Goal: Task Accomplishment & Management: Use online tool/utility

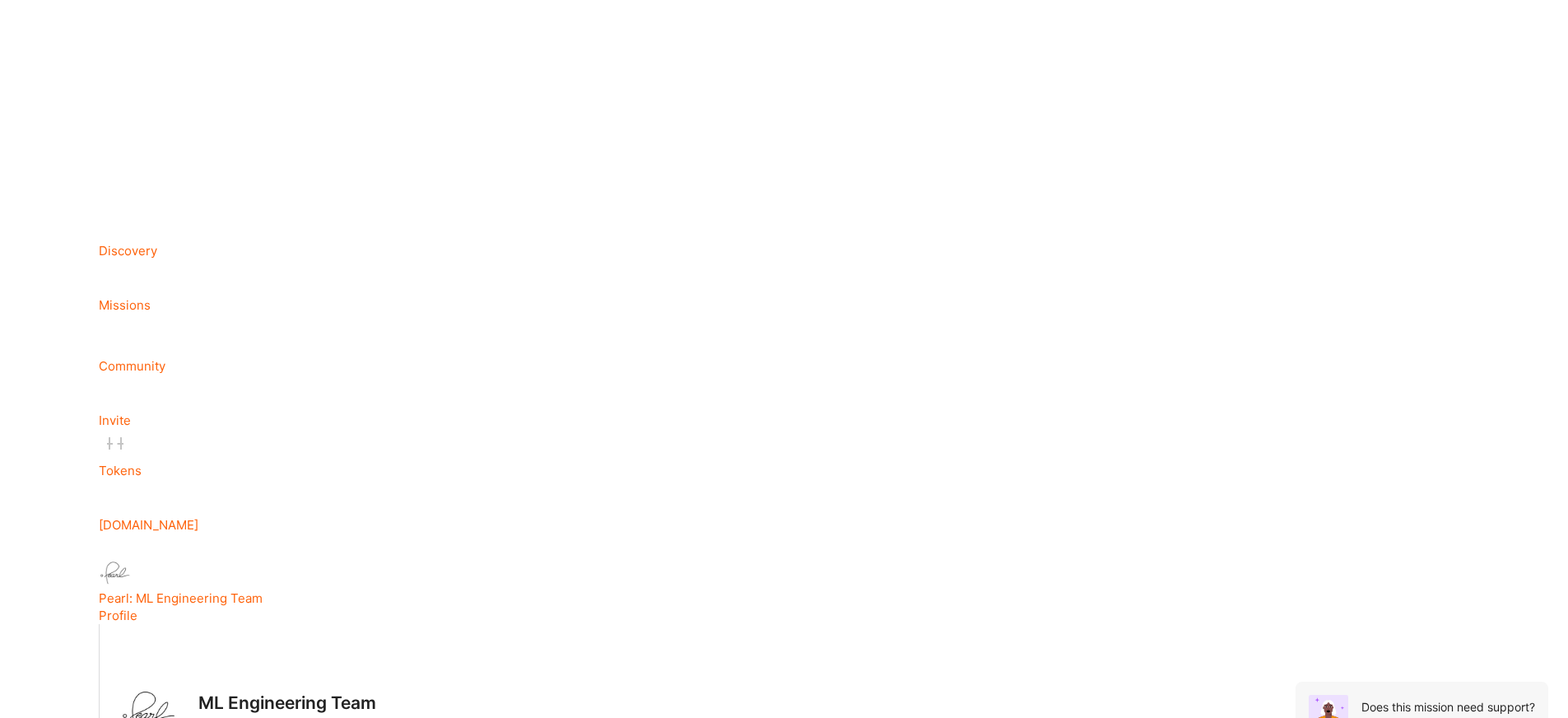
scroll to position [66, 0]
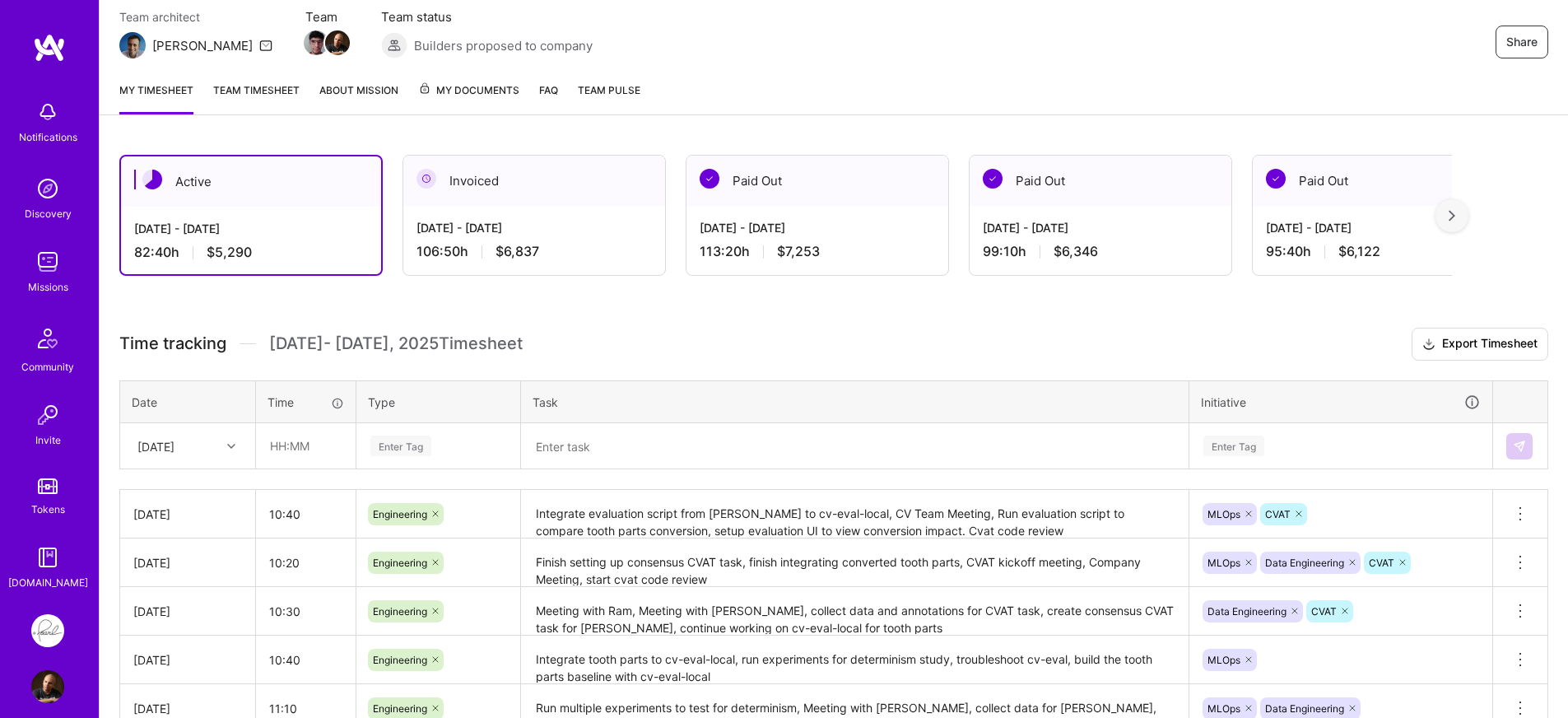
click at [755, 432] on textarea at bounding box center [855, 446] width 664 height 43
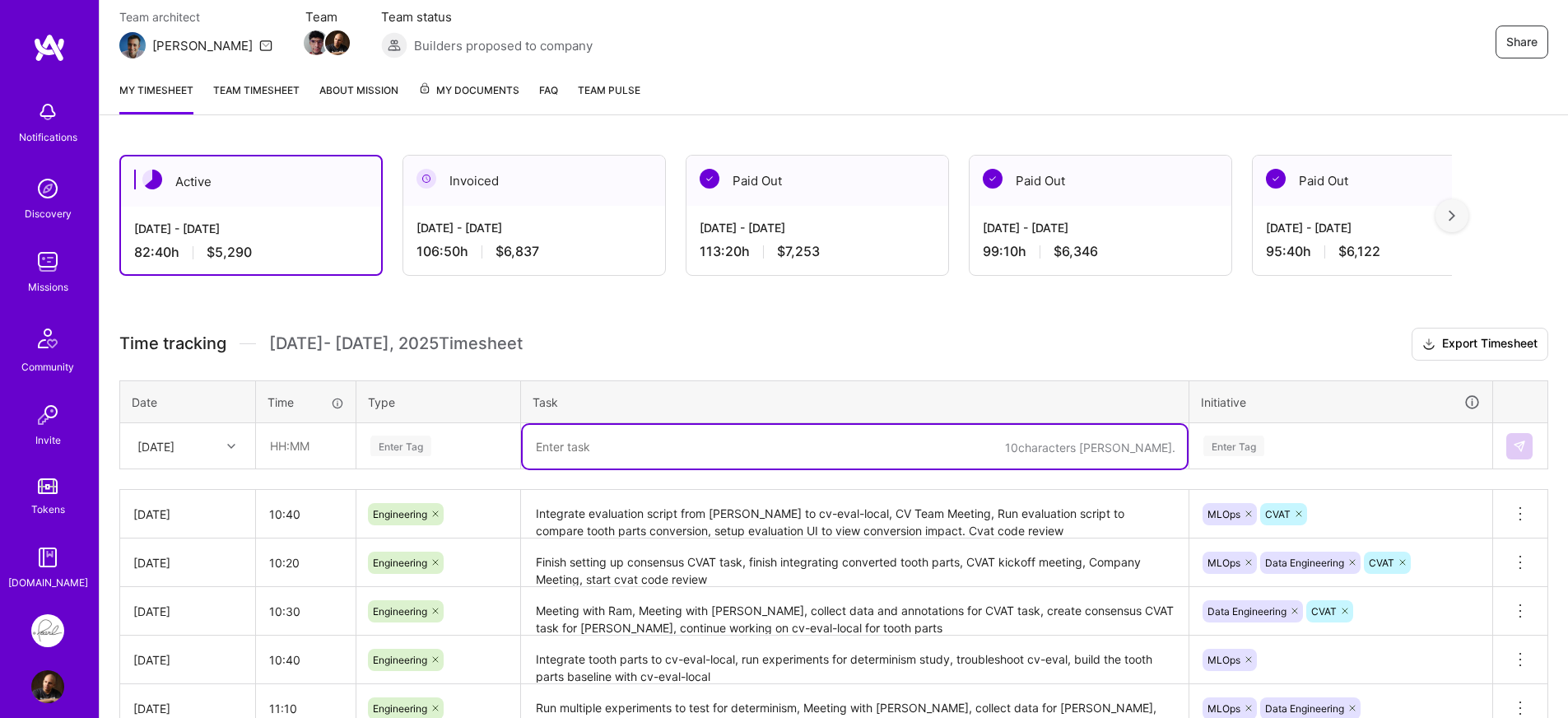
scroll to position [286, 0]
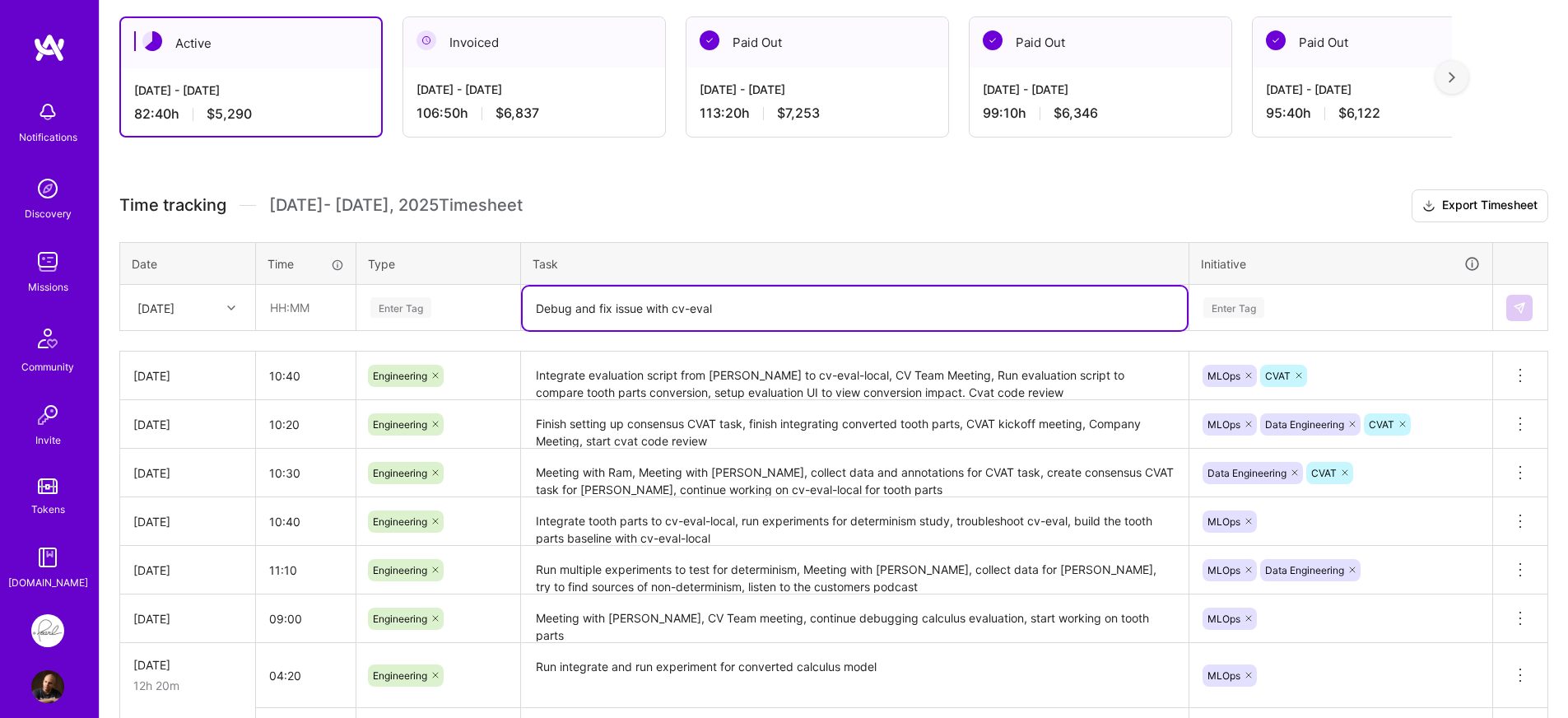
type textarea "Debug and fix issue with cv-eval"
click at [155, 311] on div "[DATE]" at bounding box center [156, 307] width 37 height 18
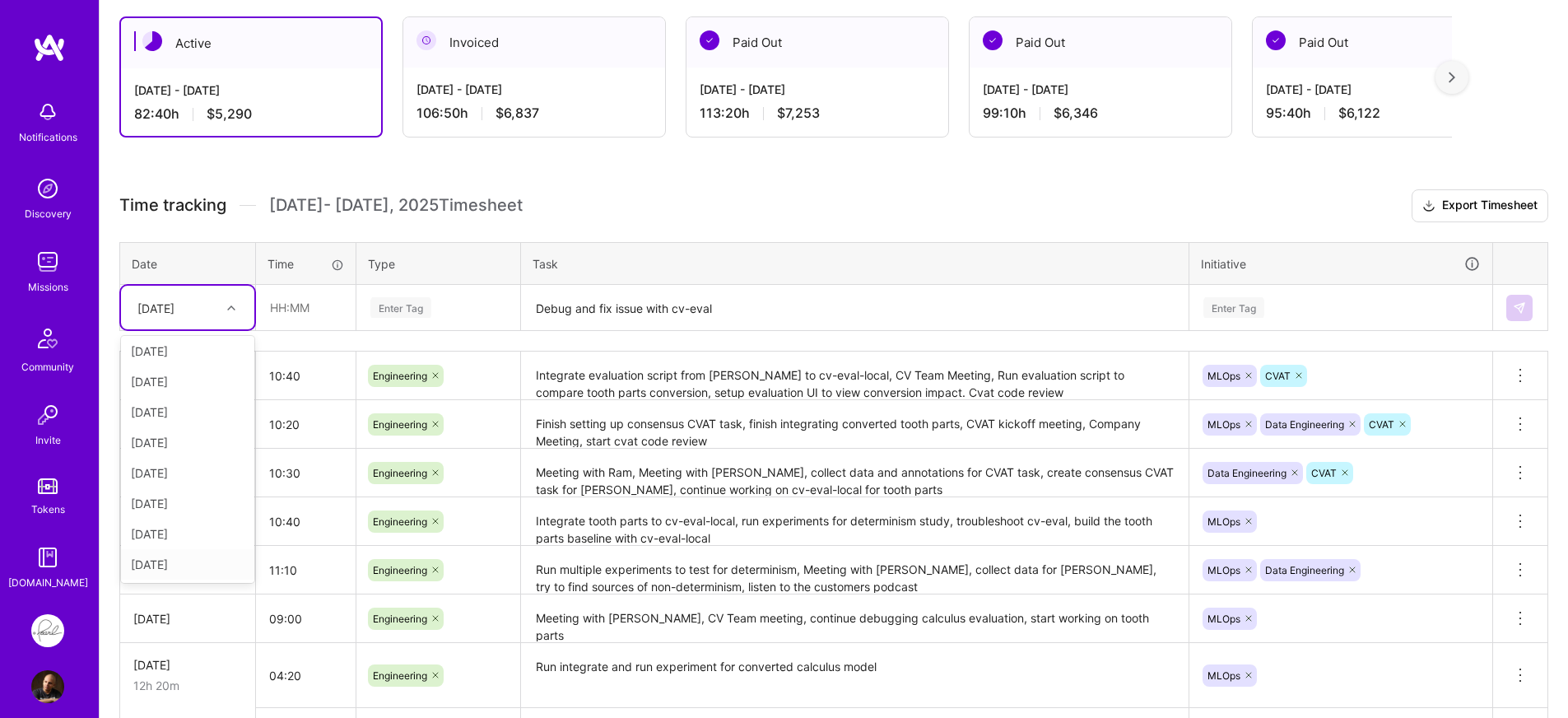
scroll to position [0, 0]
click at [293, 299] on input "text" at bounding box center [305, 307] width 98 height 43
click at [279, 309] on input "08:00" at bounding box center [305, 307] width 98 height 43
click at [288, 313] on input "06:00" at bounding box center [305, 307] width 98 height 43
type input "06:30"
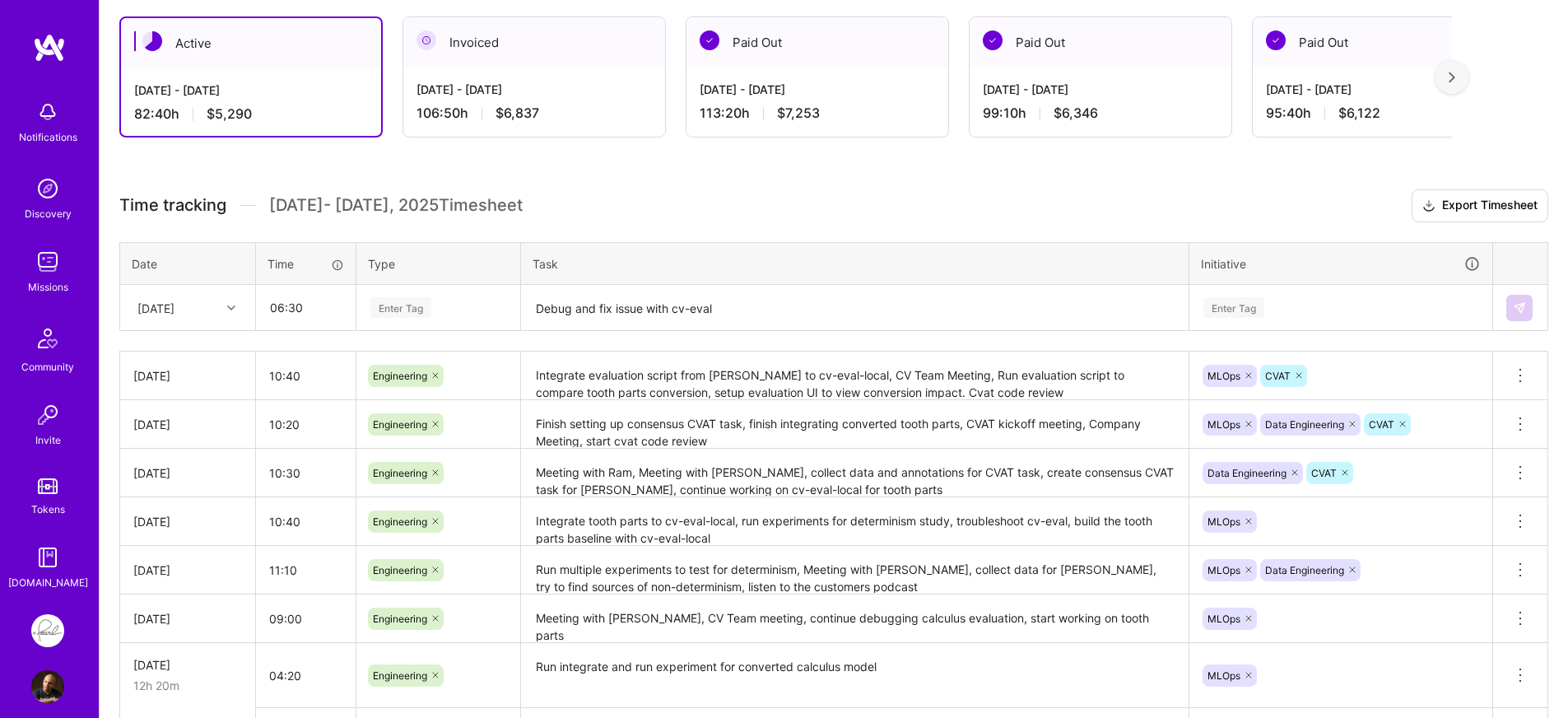
click at [451, 315] on div "Enter Tag" at bounding box center [438, 307] width 139 height 21
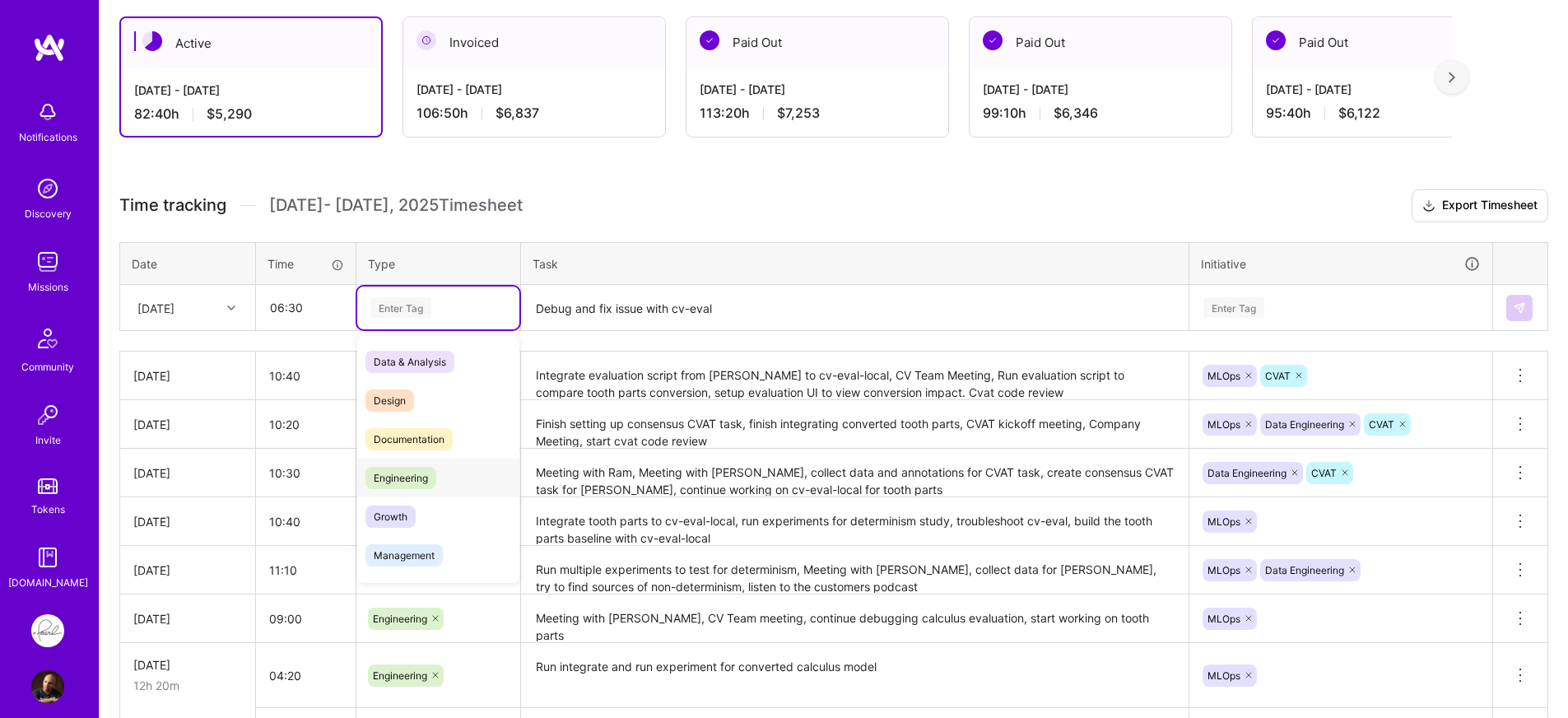
click at [456, 469] on div "Engineering" at bounding box center [438, 478] width 162 height 38
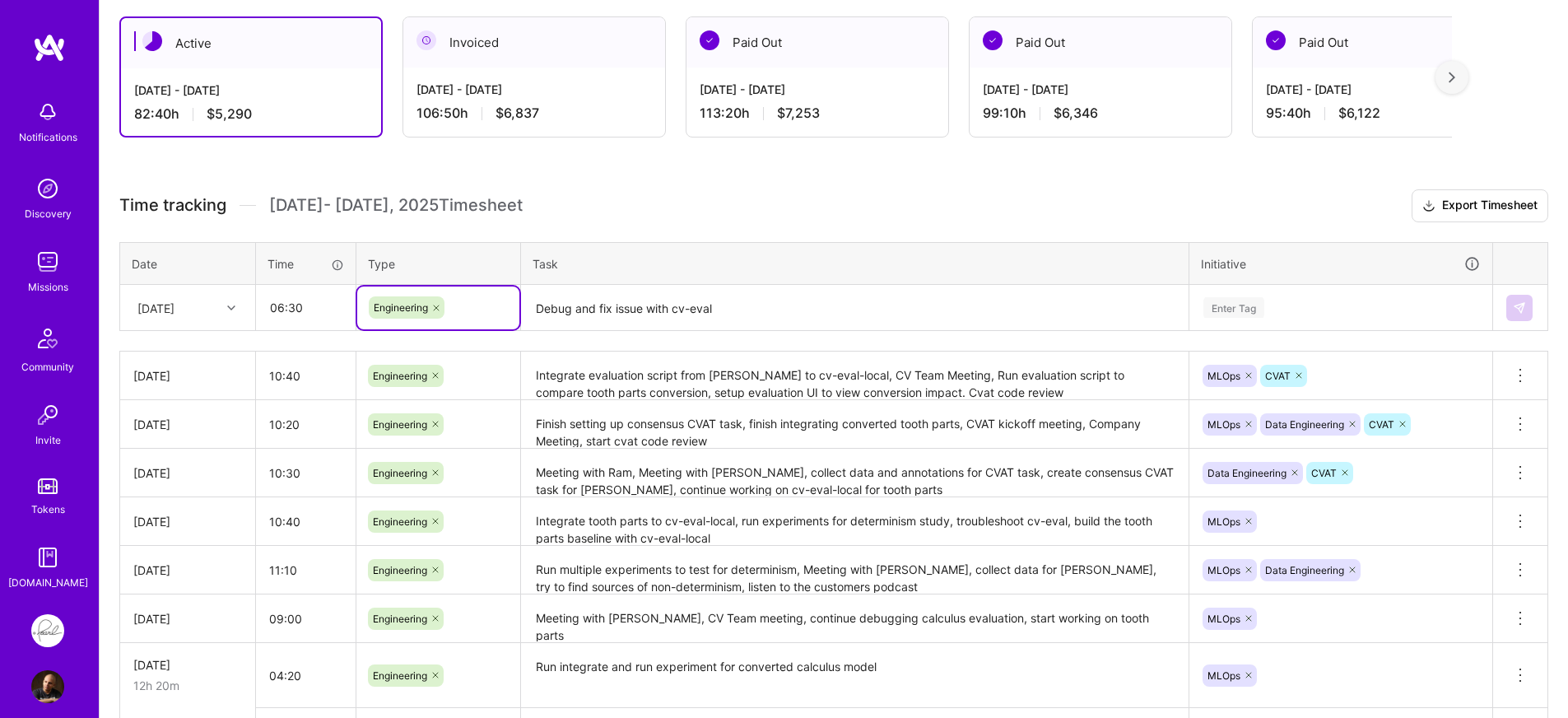
click at [821, 306] on textarea "Debug and fix issue with cv-eval" at bounding box center [855, 308] width 664 height 43
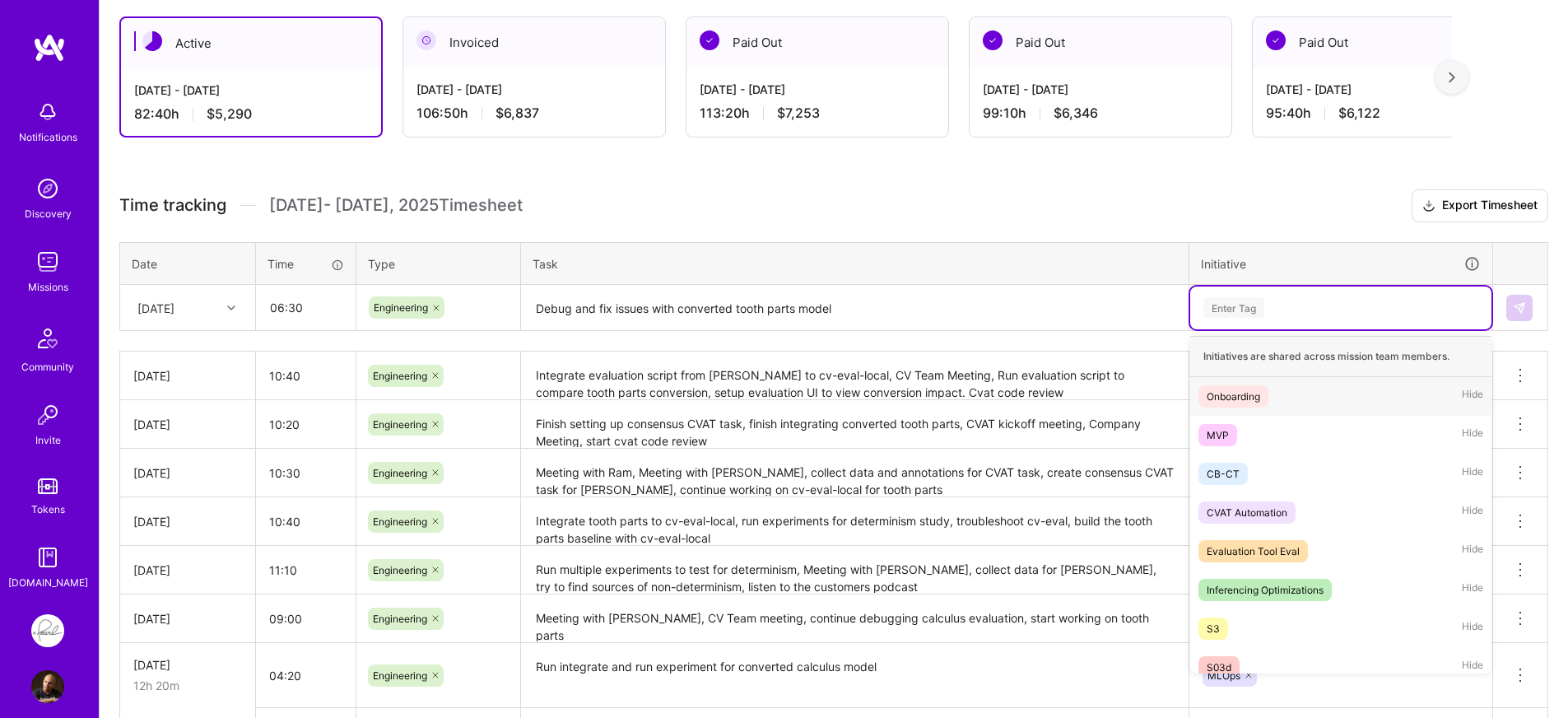
click at [1308, 306] on div "Enter Tag" at bounding box center [1340, 307] width 278 height 21
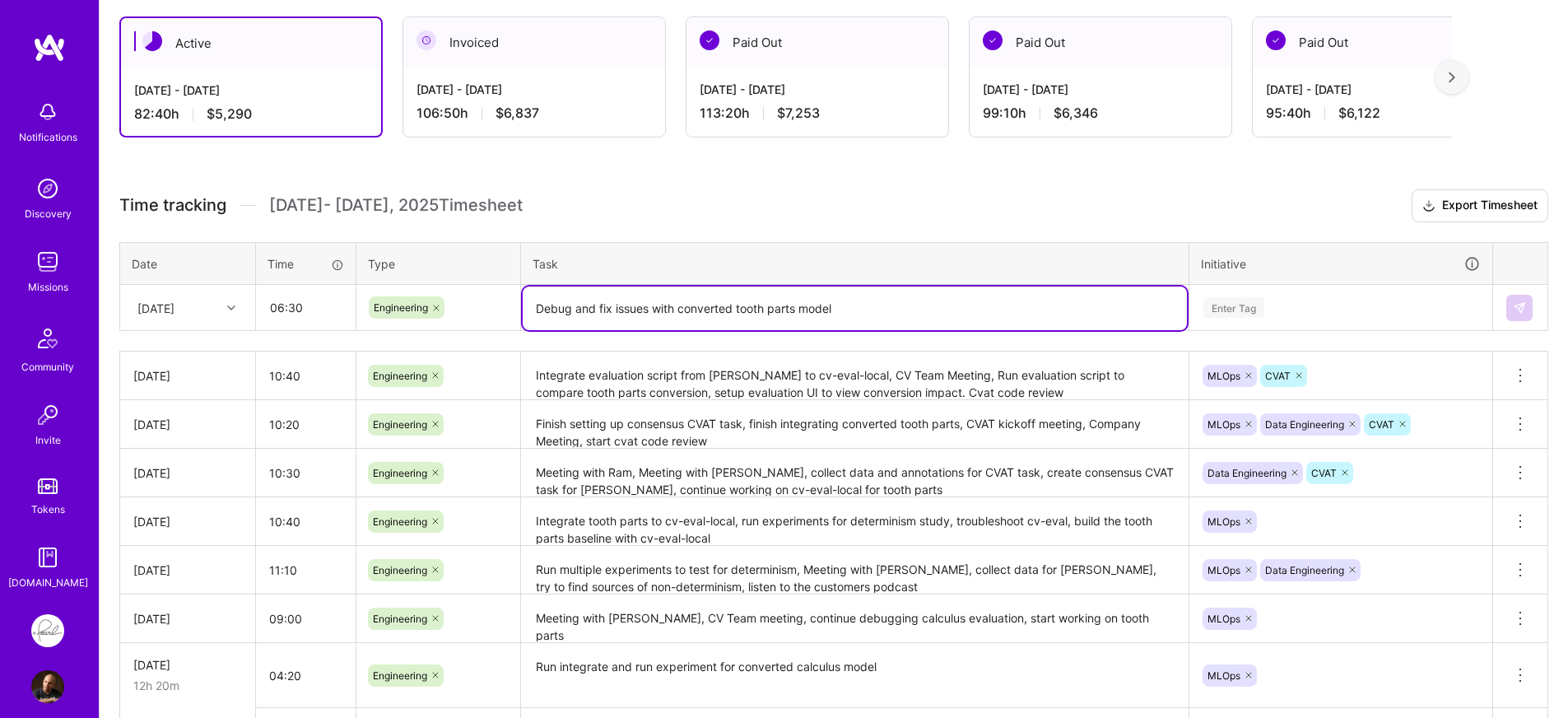
click at [1132, 321] on textarea "Debug and fix issues with converted tooth parts model" at bounding box center [855, 308] width 664 height 43
click at [1120, 300] on textarea "Debug, fix and test issues with converted tooth parts model" at bounding box center [855, 308] width 664 height 43
type textarea "Debug, fix and test issues with converted tooth parts model"
click at [1300, 308] on div "Enter Tag" at bounding box center [1340, 307] width 278 height 21
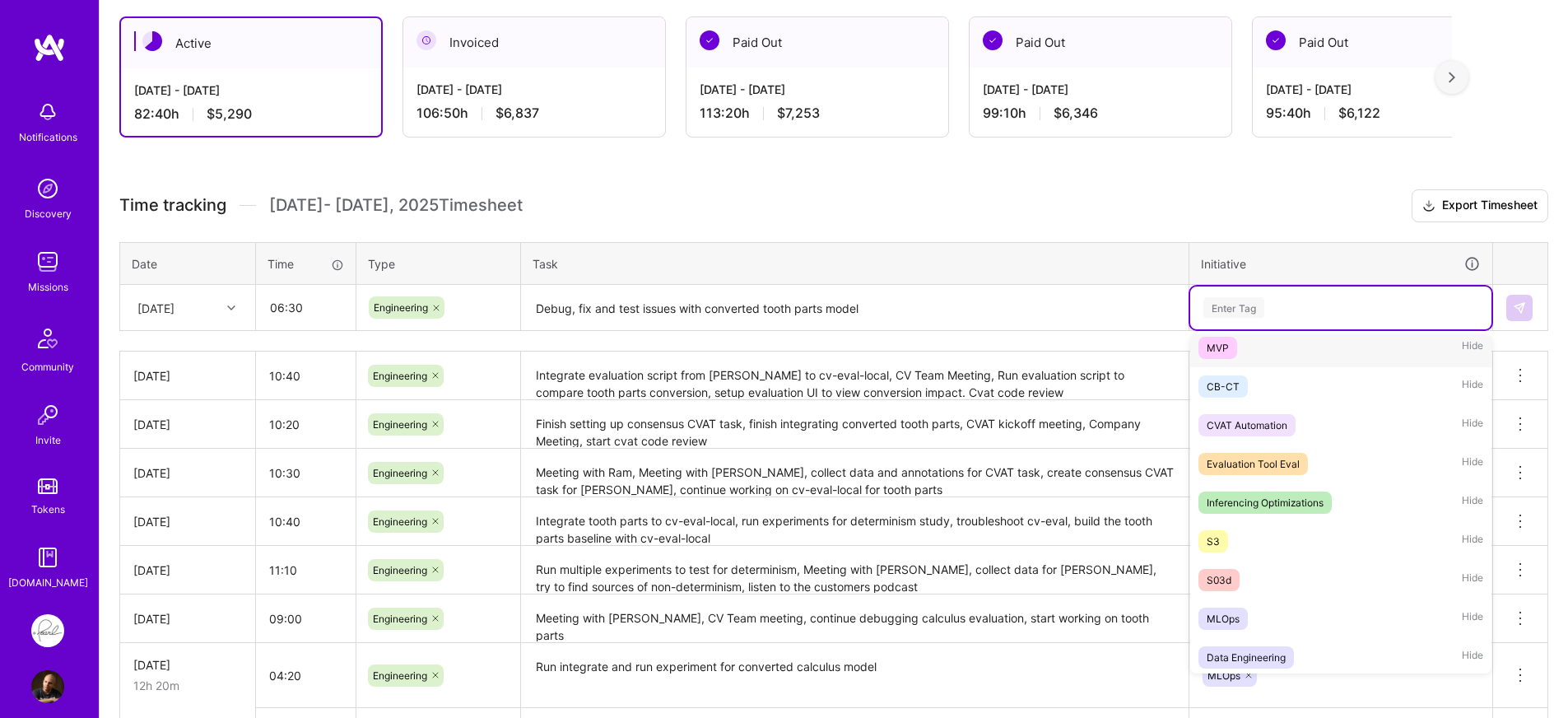
scroll to position [149, 0]
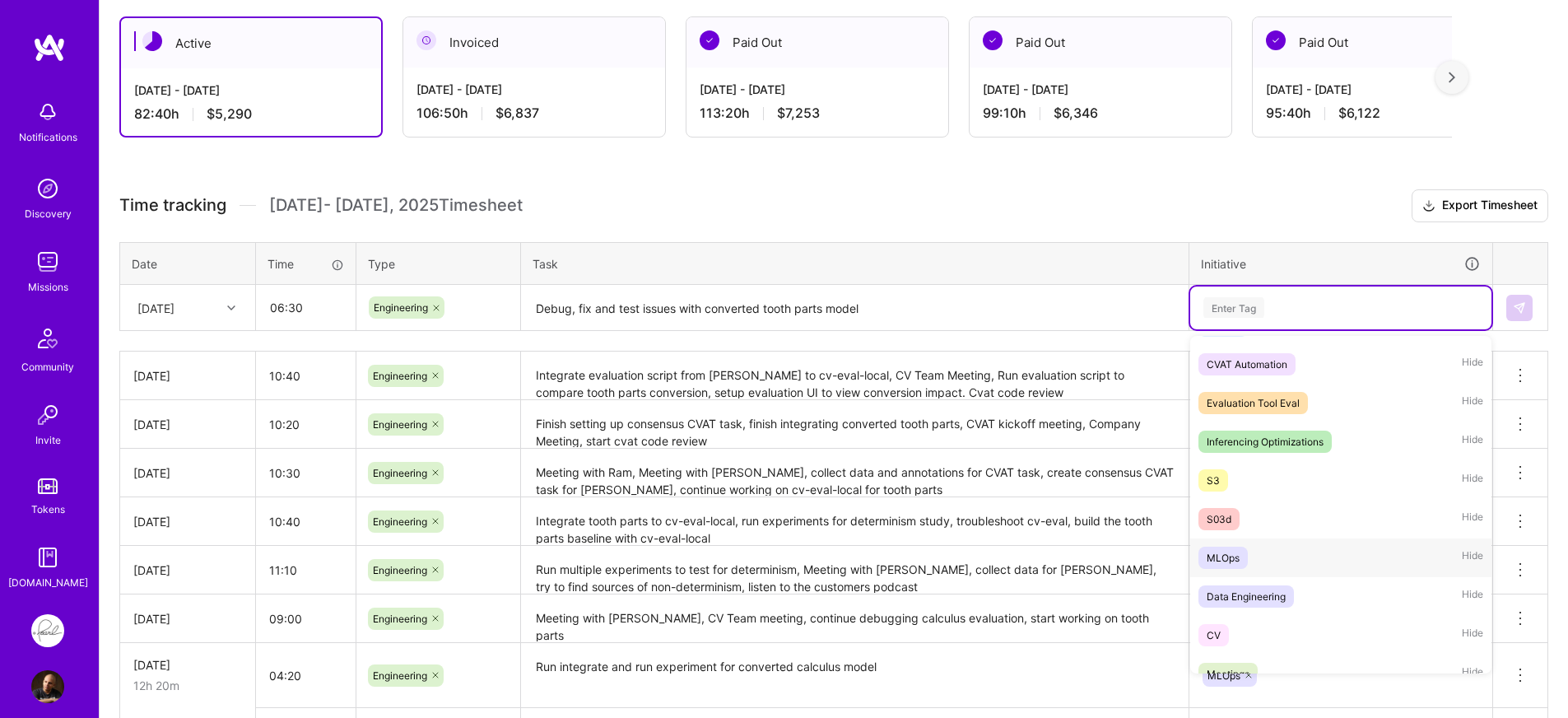
click at [1227, 544] on div "MLOps Hide" at bounding box center [1340, 558] width 301 height 38
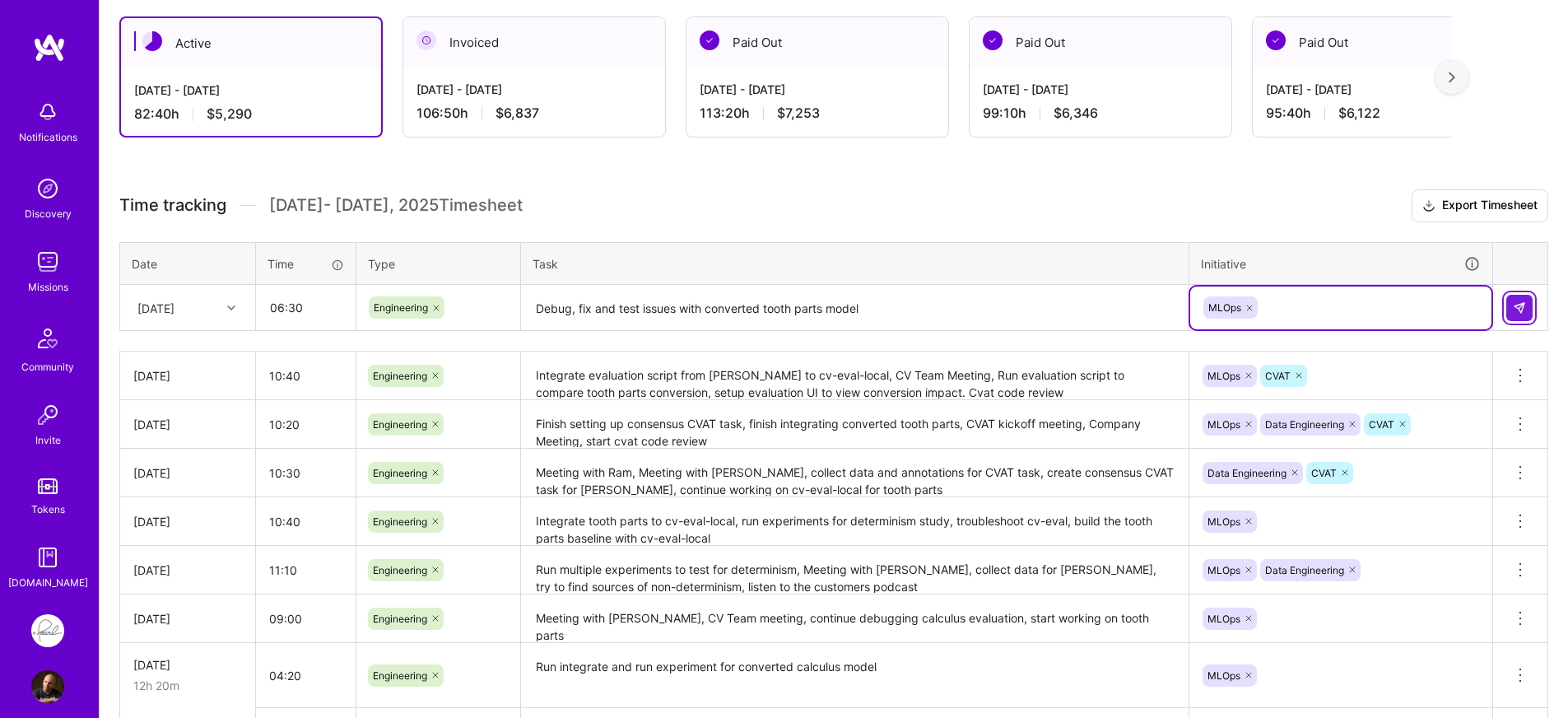
click at [1525, 316] on button at bounding box center [1520, 308] width 27 height 27
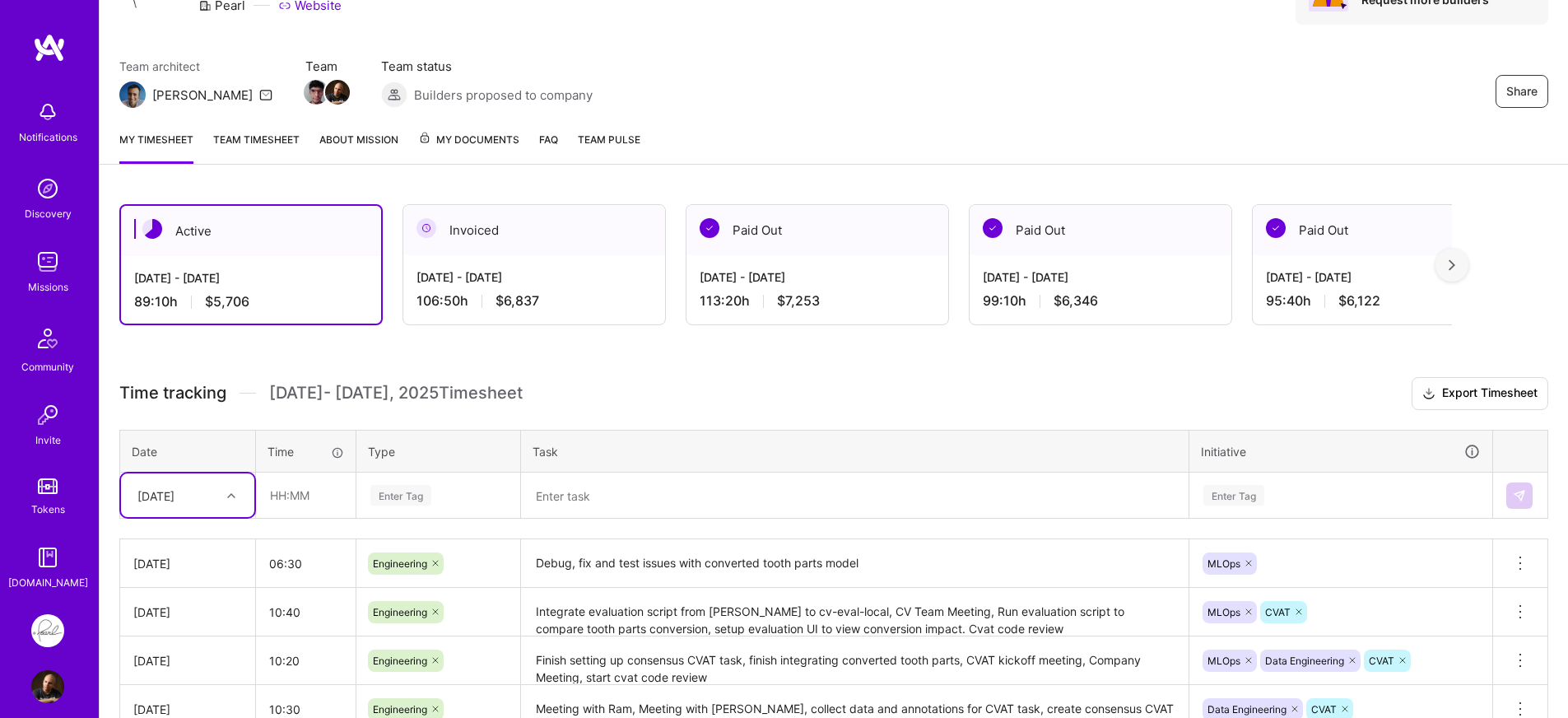
scroll to position [0, 0]
